Goal: Task Accomplishment & Management: Use online tool/utility

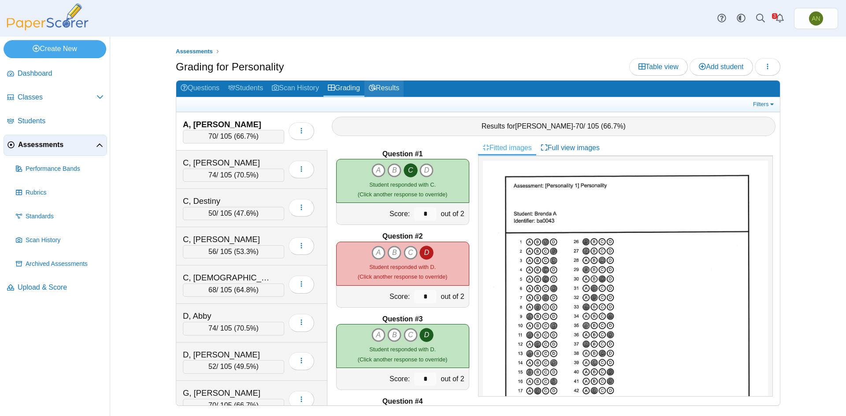
click at [389, 89] on link "Results" at bounding box center [383, 89] width 39 height 16
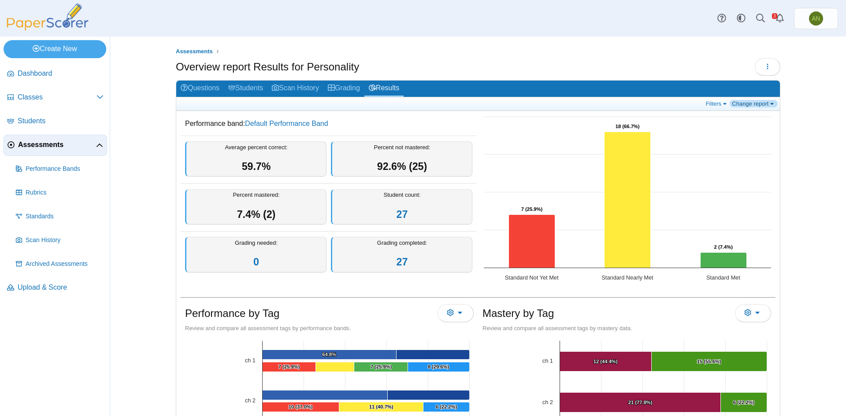
click at [748, 104] on link "Change report" at bounding box center [753, 103] width 48 height 7
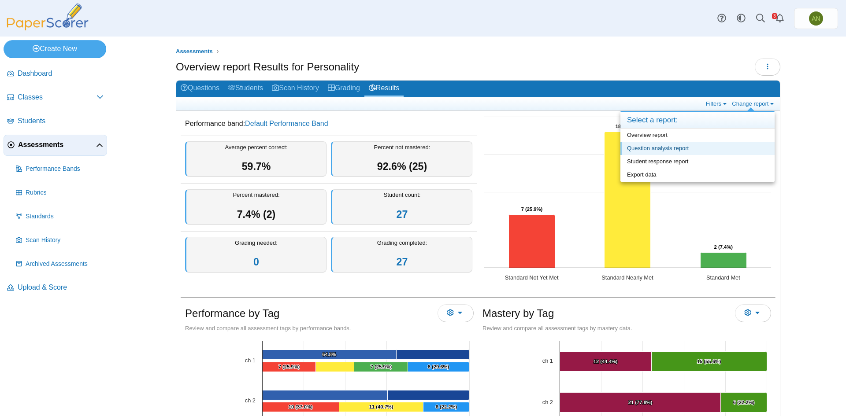
click at [706, 148] on link "Question analysis report" at bounding box center [697, 148] width 154 height 13
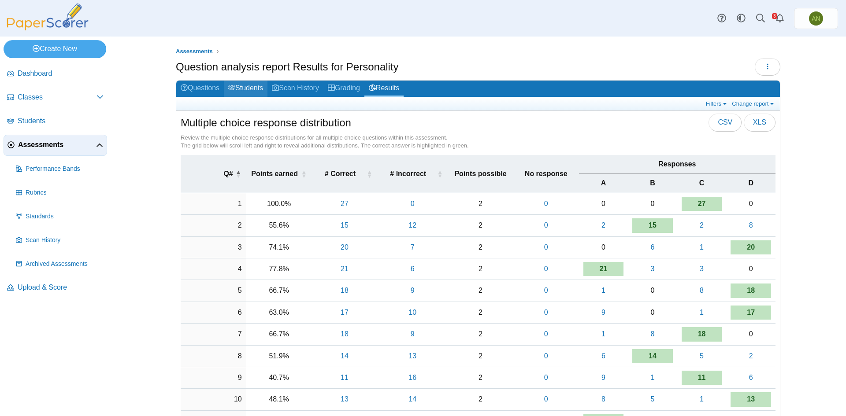
click at [252, 91] on link "Students" at bounding box center [246, 89] width 44 height 16
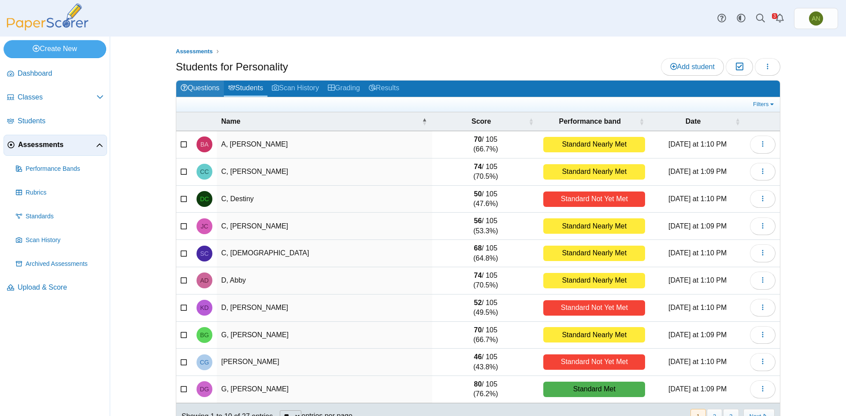
click at [194, 85] on link "Questions" at bounding box center [200, 89] width 48 height 16
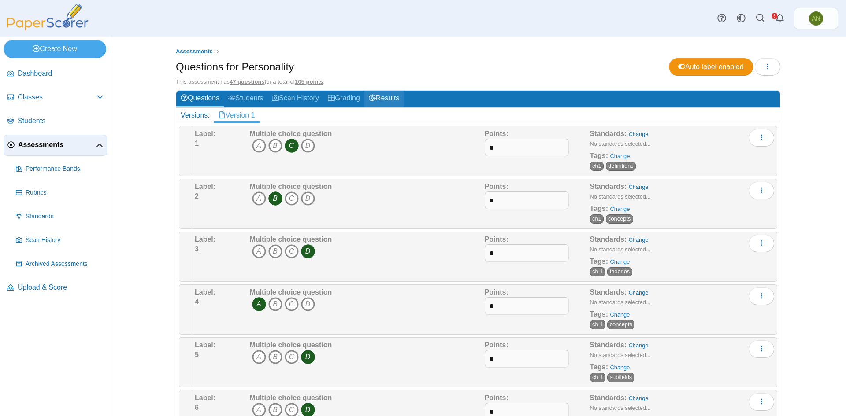
click at [385, 100] on link "Results" at bounding box center [383, 99] width 39 height 16
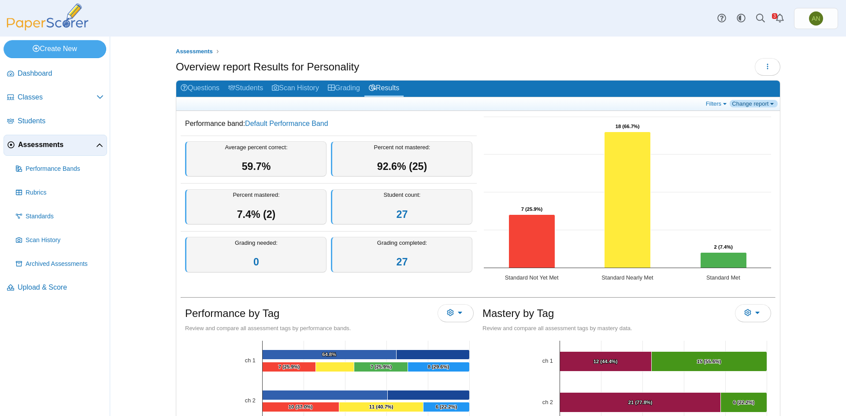
click at [751, 105] on link "Change report" at bounding box center [753, 103] width 48 height 7
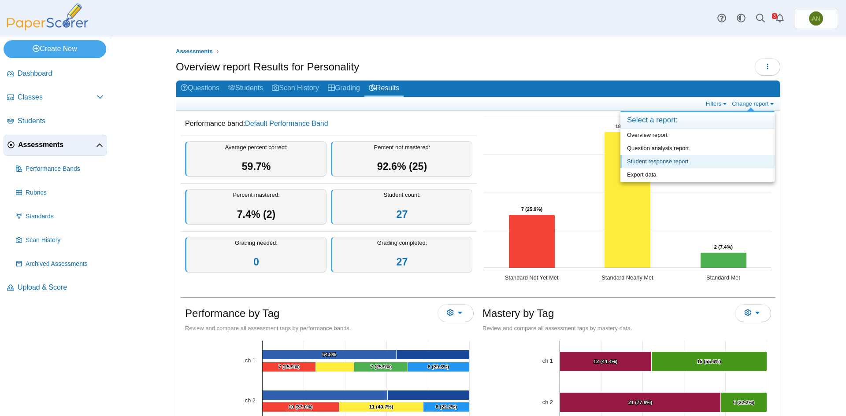
click at [733, 161] on link "Student response report" at bounding box center [697, 161] width 154 height 13
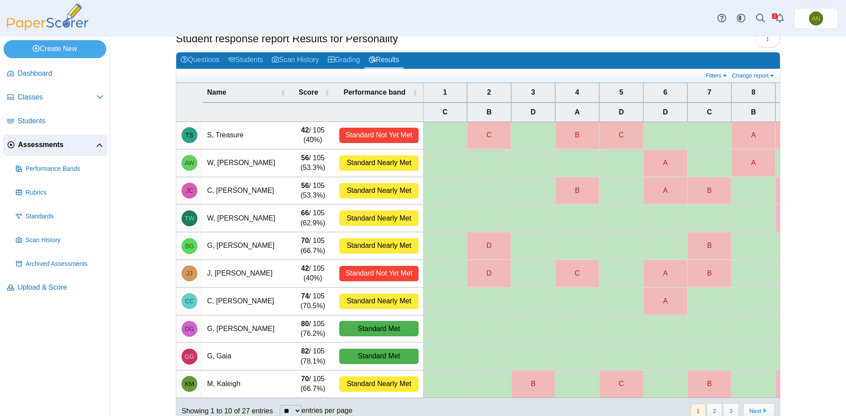
scroll to position [52, 0]
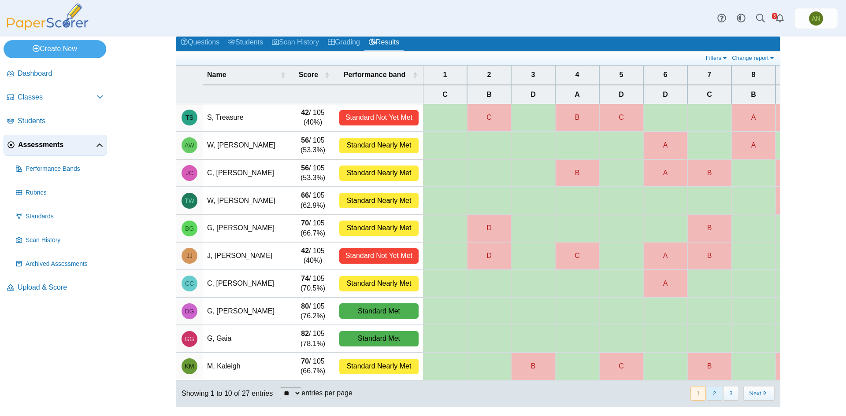
click at [710, 399] on button "2" at bounding box center [713, 393] width 15 height 15
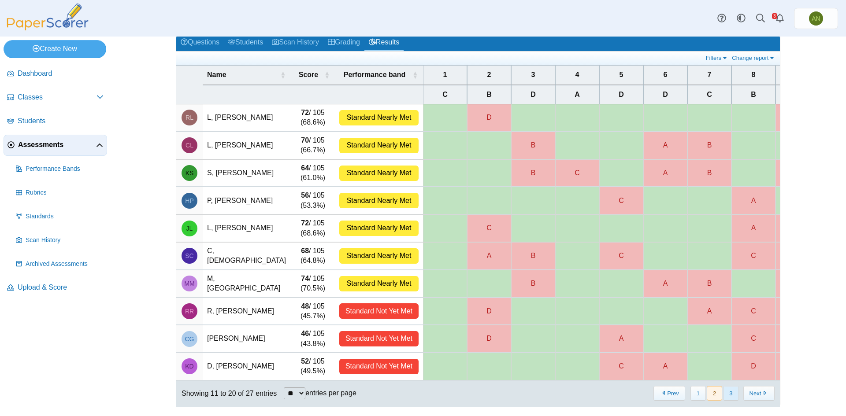
click at [727, 395] on button "3" at bounding box center [730, 393] width 15 height 15
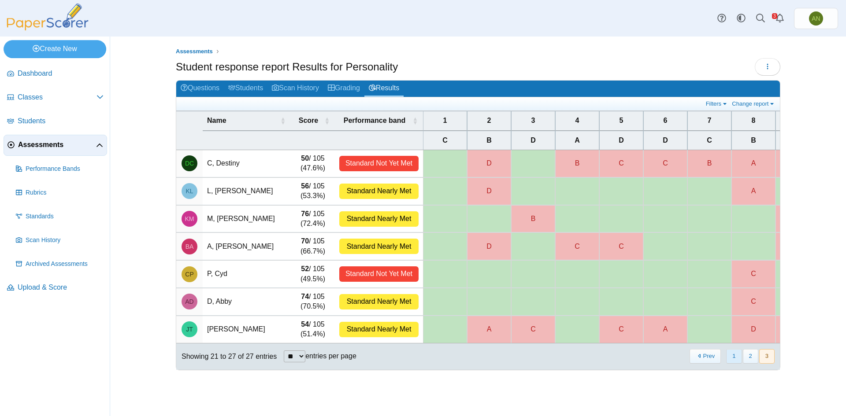
click at [730, 364] on button "1" at bounding box center [733, 356] width 15 height 15
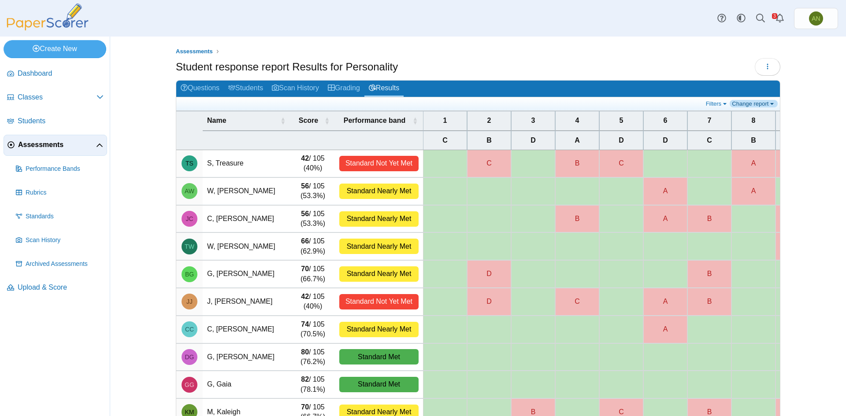
click at [746, 102] on link "Change report" at bounding box center [753, 103] width 48 height 7
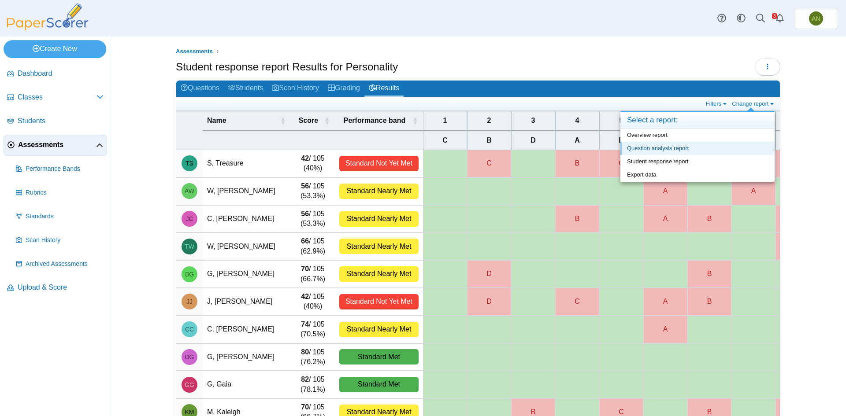
click at [688, 147] on link "Question analysis report" at bounding box center [697, 148] width 154 height 13
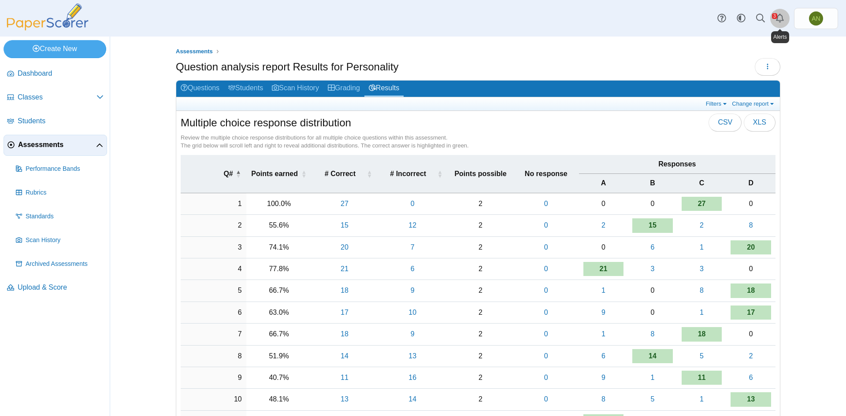
click at [784, 24] on link "Alerts" at bounding box center [779, 18] width 19 height 19
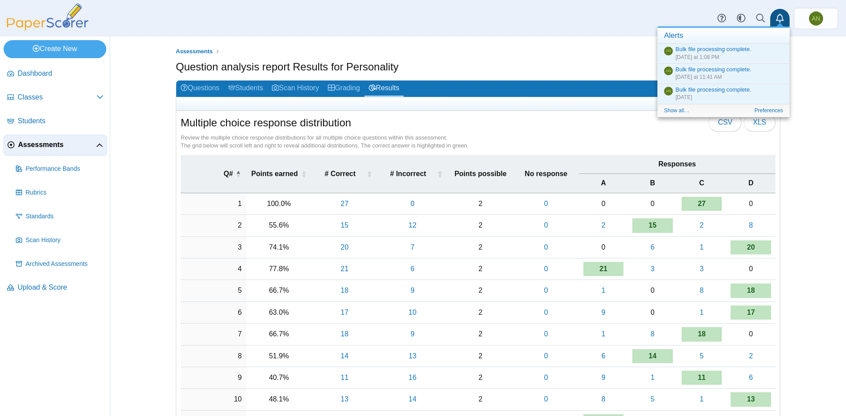
click at [639, 139] on div "Review the multiple choice response distributions for all multiple choice quest…" at bounding box center [478, 142] width 595 height 16
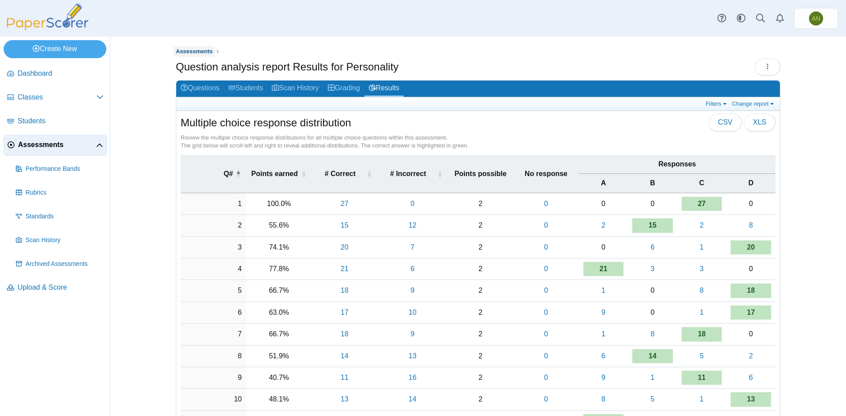
click at [196, 52] on span "Assessments" at bounding box center [194, 51] width 37 height 7
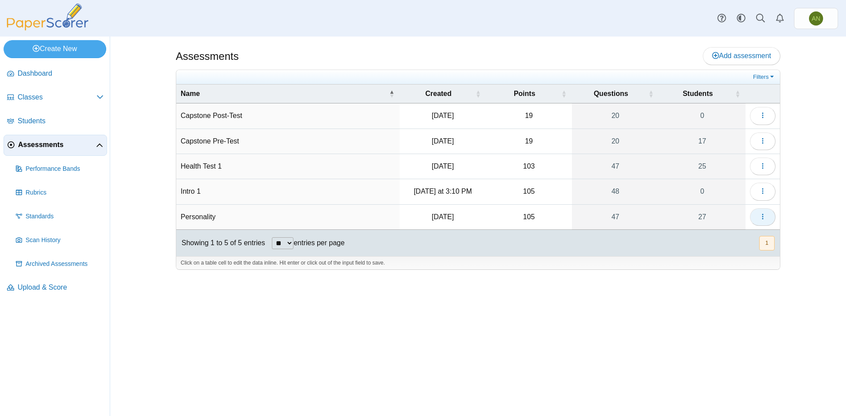
click at [763, 214] on icon "button" at bounding box center [762, 216] width 7 height 7
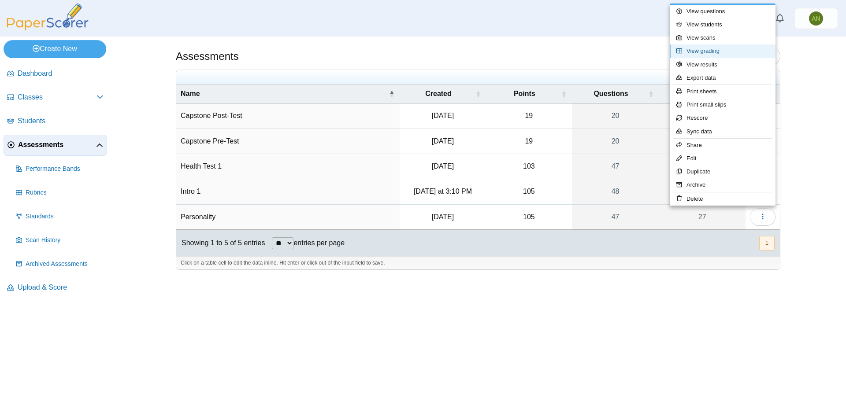
click at [723, 54] on link "View grading" at bounding box center [722, 50] width 106 height 13
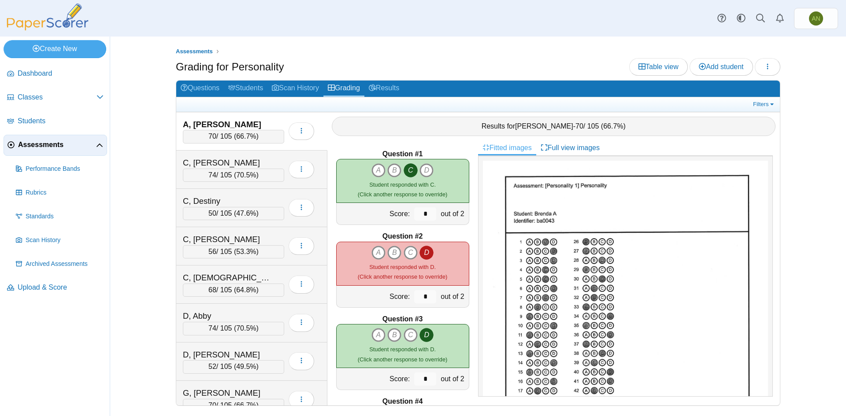
click at [259, 119] on div "A, [PERSON_NAME]" at bounding box center [227, 124] width 88 height 11
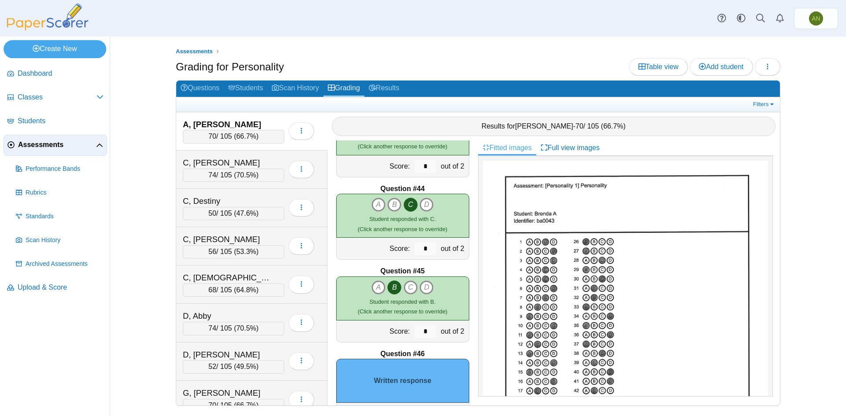
scroll to position [3632, 0]
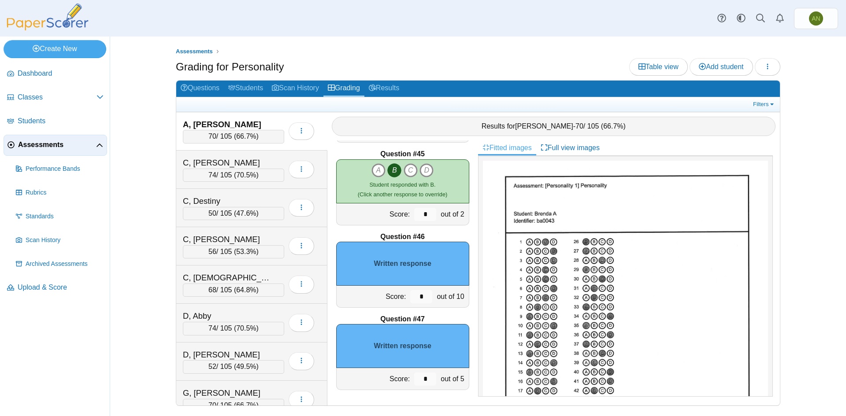
click at [402, 252] on div "Written response" at bounding box center [402, 264] width 133 height 44
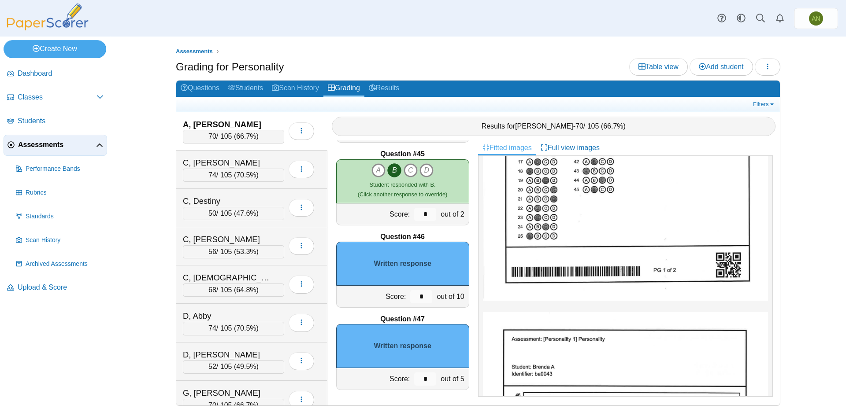
scroll to position [396, 0]
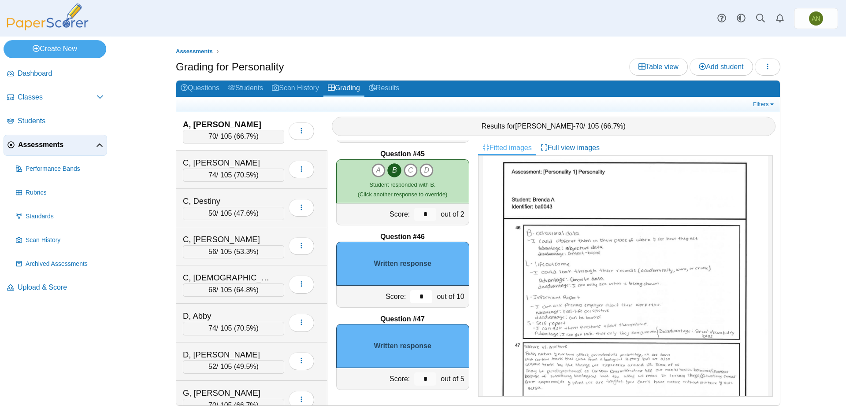
click at [416, 299] on input "*" at bounding box center [421, 296] width 22 height 13
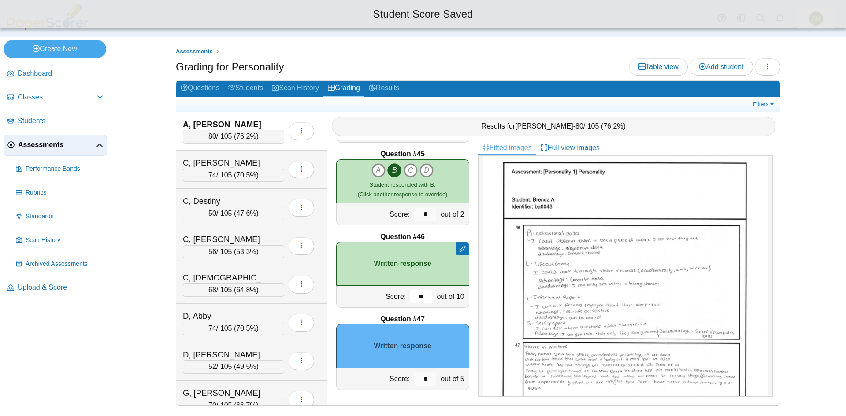
type input "**"
click at [423, 377] on input "*" at bounding box center [425, 379] width 22 height 13
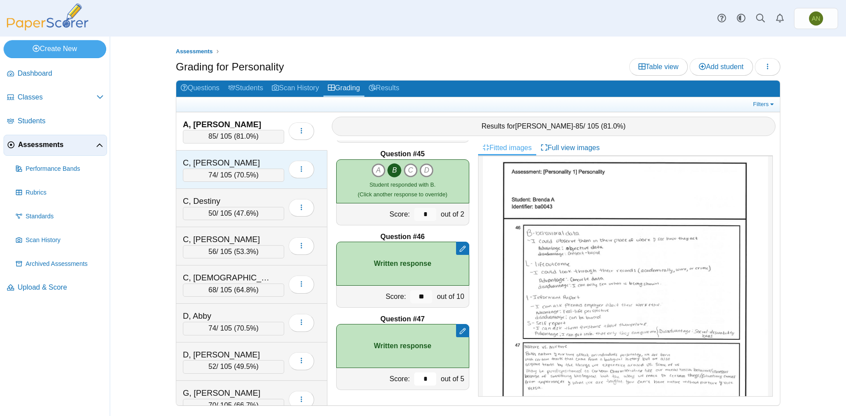
type input "*"
click at [258, 163] on div "C, Cameron" at bounding box center [227, 162] width 88 height 11
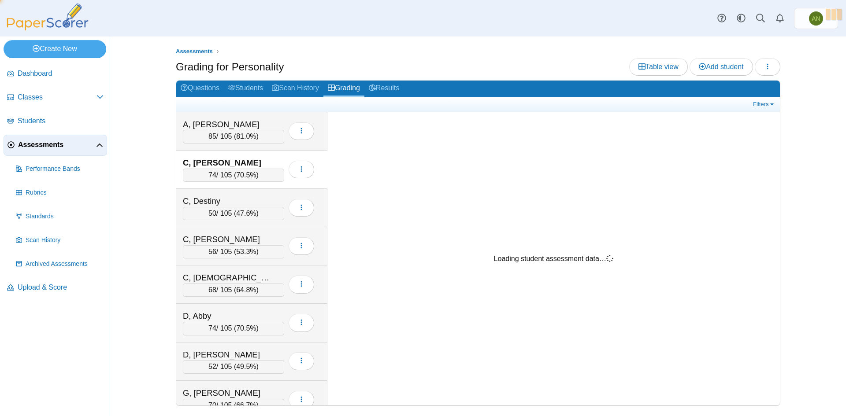
scroll to position [0, 0]
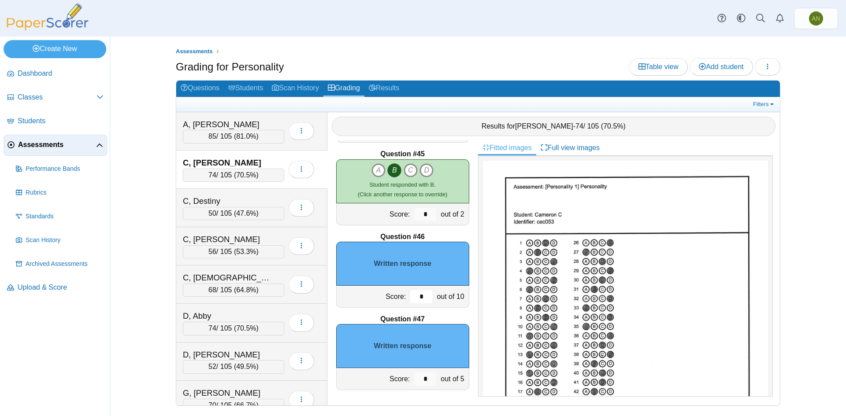
click at [418, 297] on input "*" at bounding box center [421, 296] width 22 height 13
click at [411, 298] on input "*" at bounding box center [421, 296] width 22 height 13
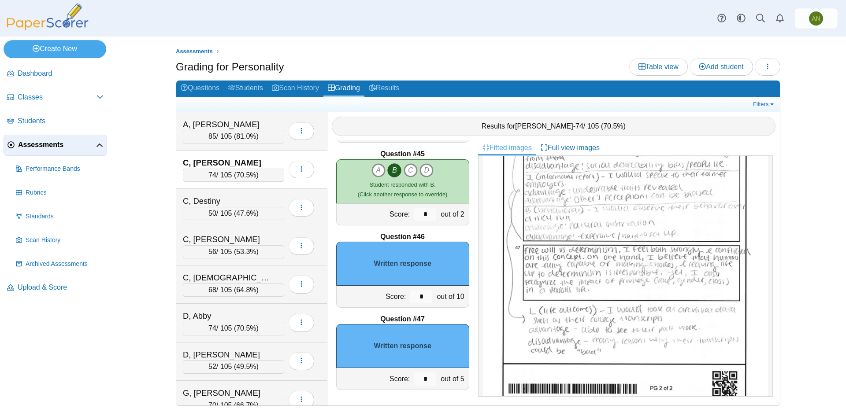
scroll to position [503, 0]
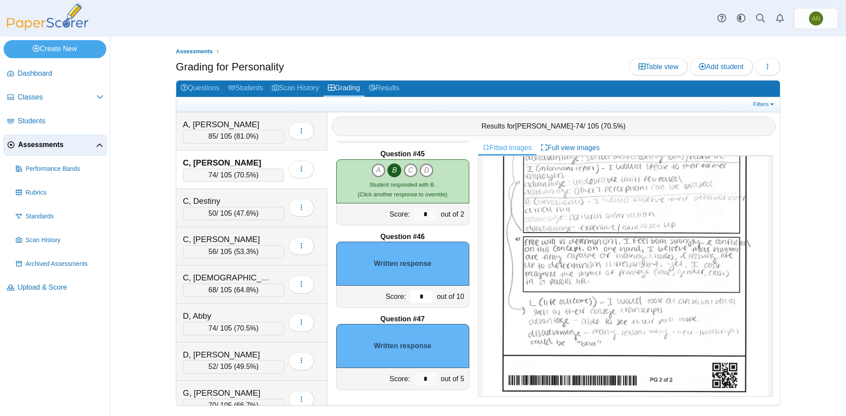
click at [411, 296] on input "*" at bounding box center [421, 296] width 22 height 13
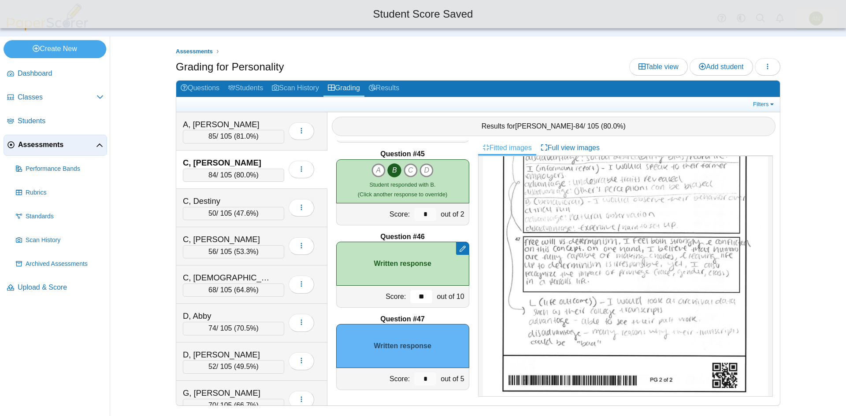
type input "**"
click at [424, 378] on input "*" at bounding box center [425, 379] width 22 height 13
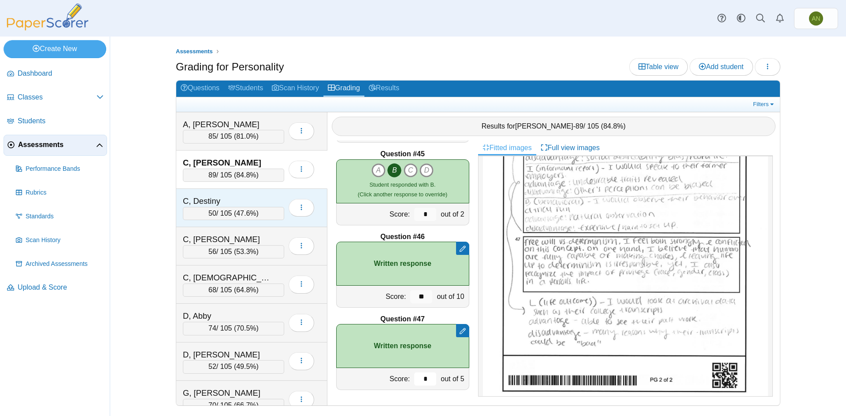
type input "*"
click at [274, 199] on div "C, Destiny" at bounding box center [233, 201] width 101 height 11
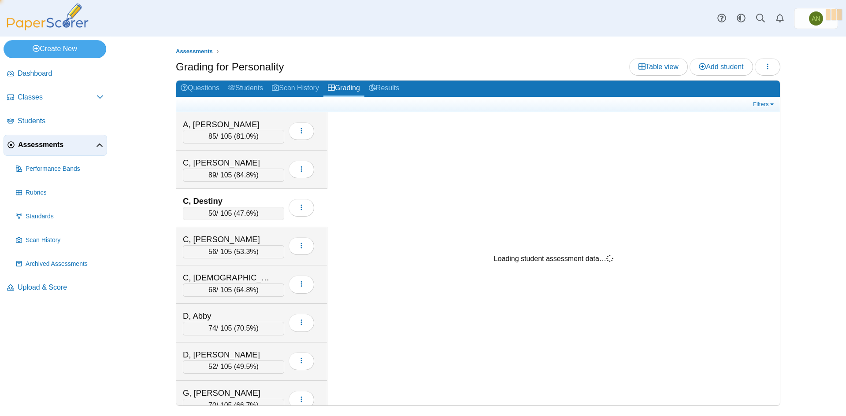
scroll to position [0, 0]
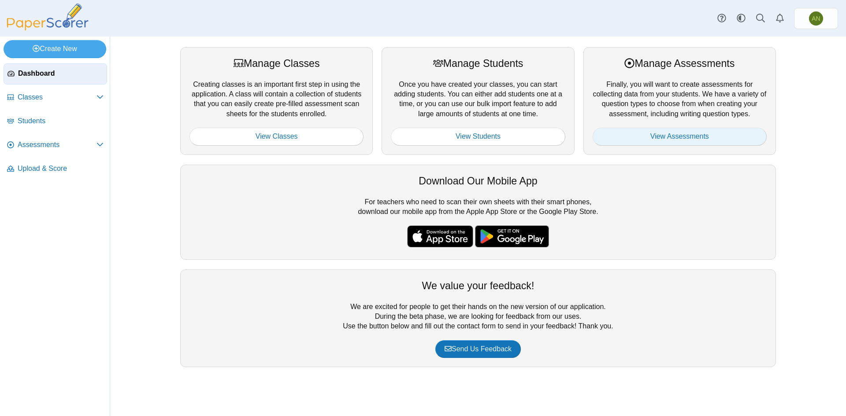
click at [695, 133] on link "View Assessments" at bounding box center [679, 137] width 174 height 18
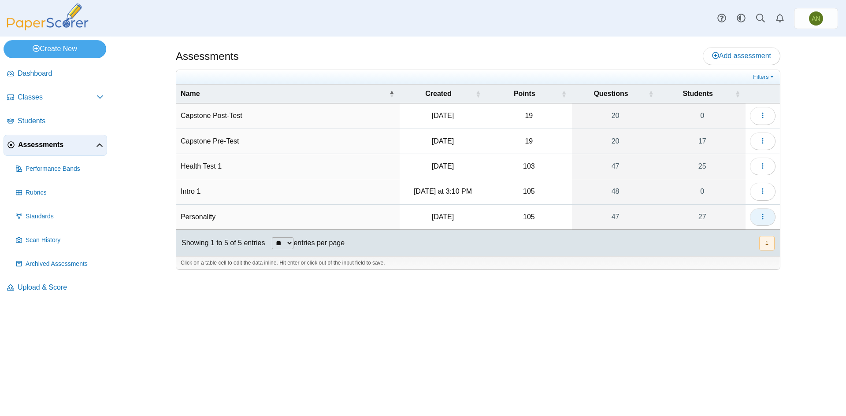
click at [762, 216] on icon "button" at bounding box center [762, 216] width 7 height 7
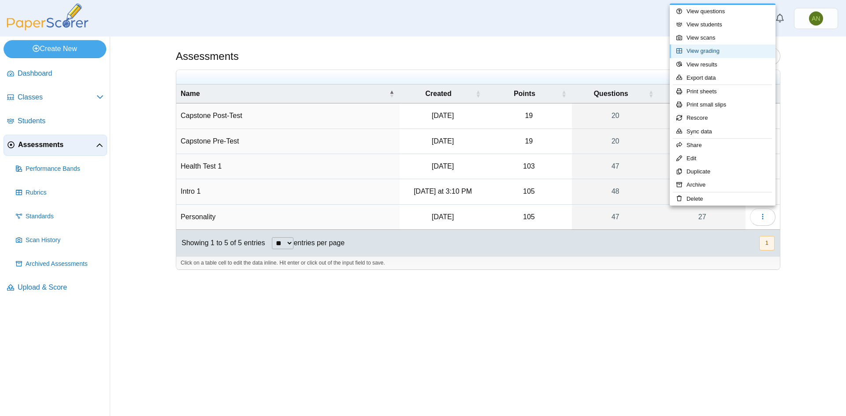
click at [725, 51] on link "View grading" at bounding box center [722, 50] width 106 height 13
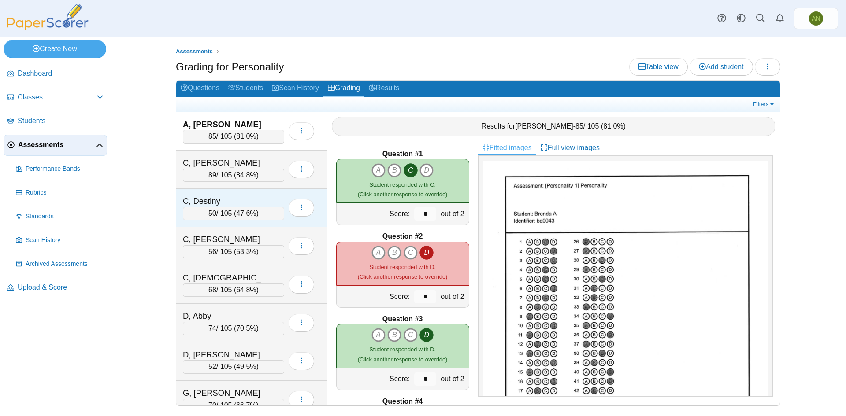
click at [275, 201] on div "C, Destiny" at bounding box center [233, 201] width 101 height 11
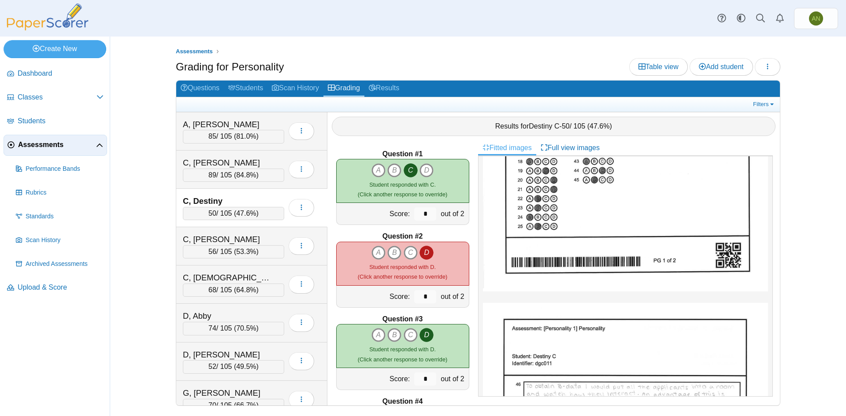
scroll to position [396, 0]
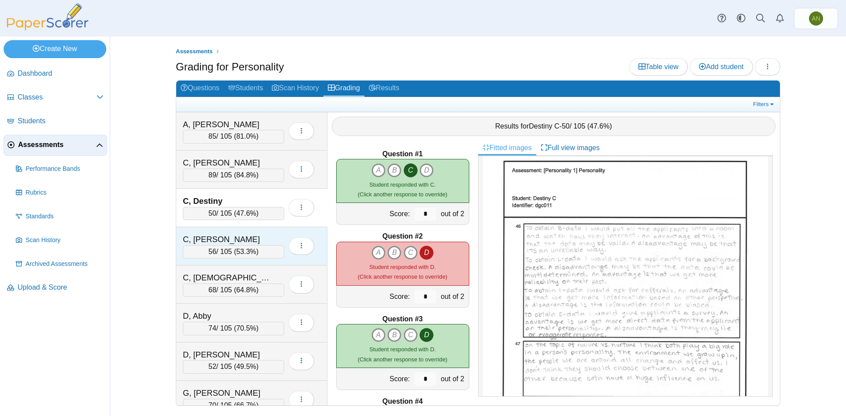
click at [235, 237] on div "C, [PERSON_NAME]" at bounding box center [227, 239] width 88 height 11
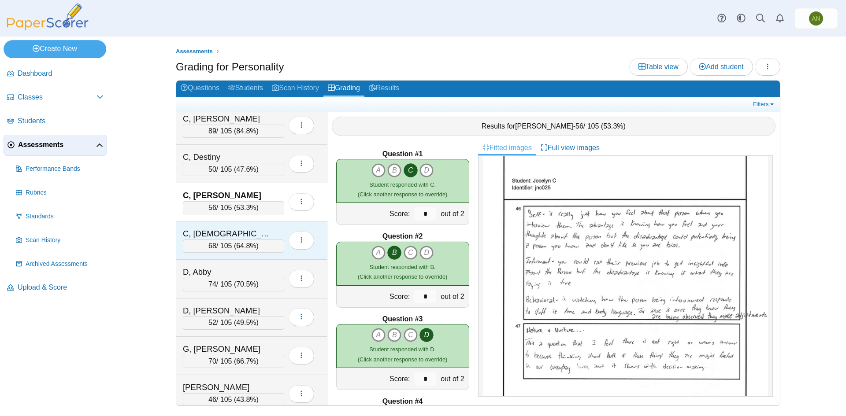
scroll to position [0, 0]
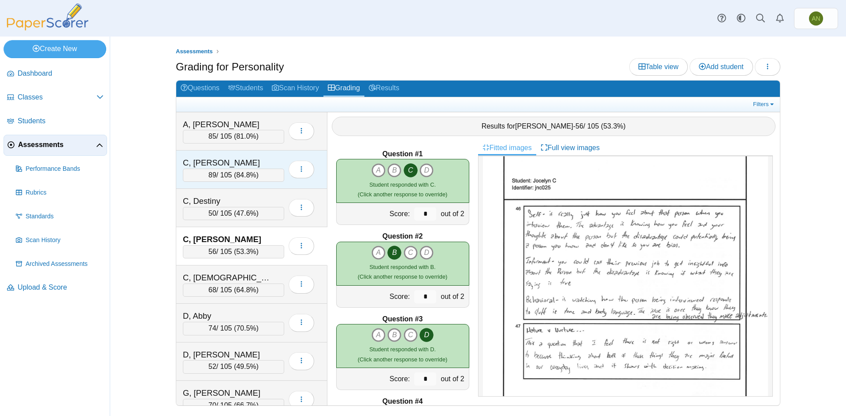
click at [258, 159] on div "C, [PERSON_NAME]" at bounding box center [227, 162] width 88 height 11
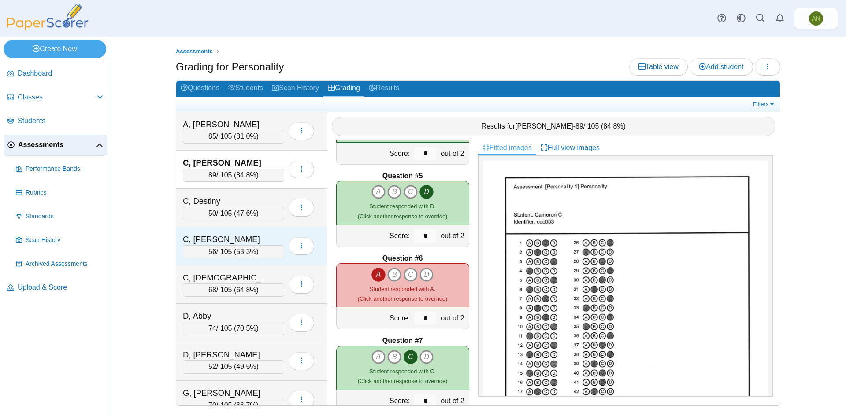
drag, startPoint x: 227, startPoint y: 232, endPoint x: 237, endPoint y: 231, distance: 10.2
click at [237, 231] on div "C, [PERSON_NAME] 56 / 105 ( 53.3% ) Loading…" at bounding box center [251, 246] width 151 height 38
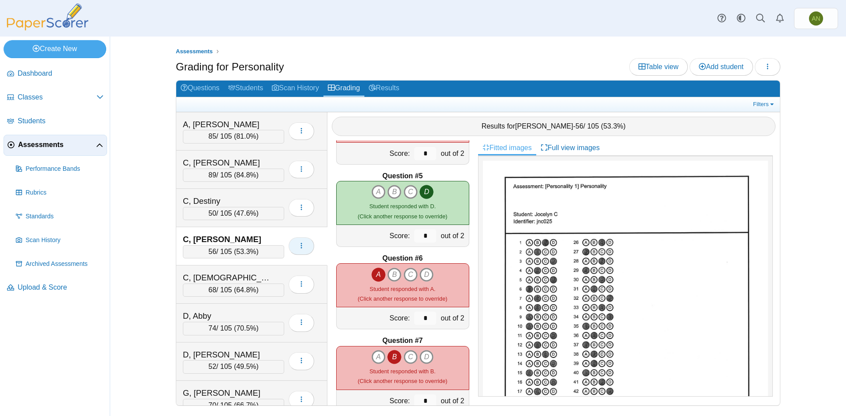
click at [298, 244] on icon "button" at bounding box center [301, 245] width 7 height 7
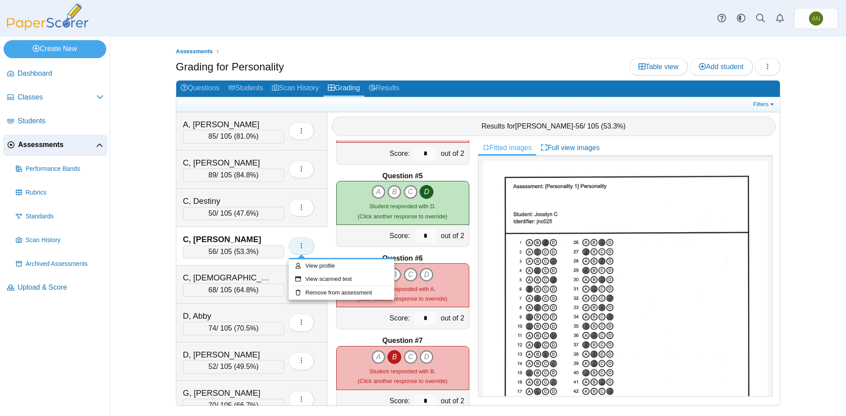
click at [298, 244] on icon "button" at bounding box center [301, 245] width 7 height 7
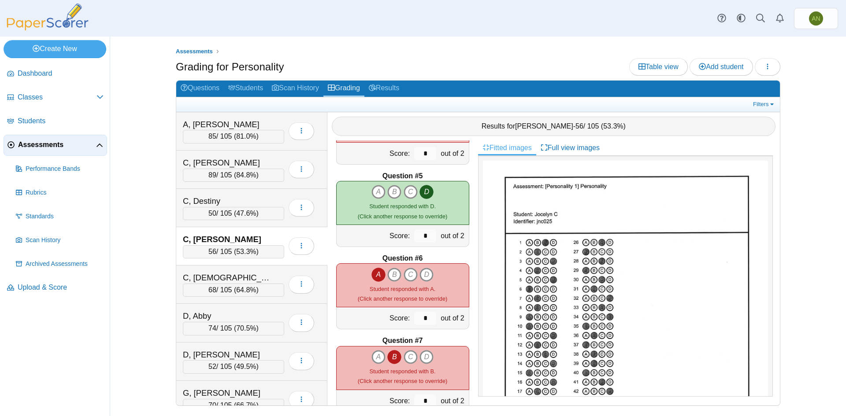
drag, startPoint x: 269, startPoint y: 238, endPoint x: 281, endPoint y: 237, distance: 11.9
click at [281, 237] on div "C, [PERSON_NAME]" at bounding box center [233, 239] width 101 height 11
